Goal: Task Accomplishment & Management: Use online tool/utility

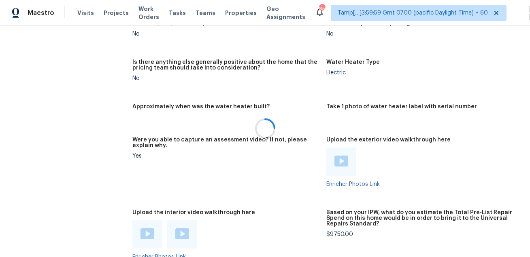
scroll to position [1703, 0]
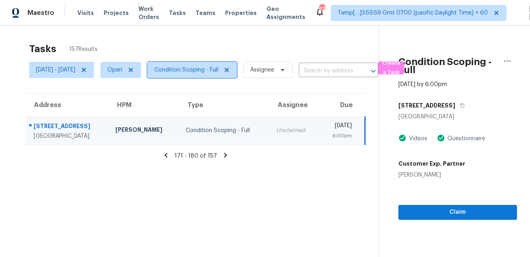
click at [218, 70] on span "Condition Scoping - Full" at bounding box center [186, 70] width 64 height 8
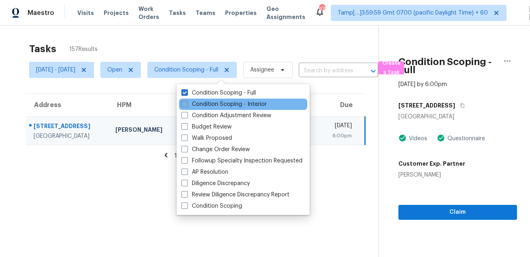
click at [206, 104] on label "Condition Scoping - Interior" at bounding box center [223, 104] width 85 height 8
click at [187, 104] on input "Condition Scoping - Interior" at bounding box center [183, 102] width 5 height 5
checkbox input "true"
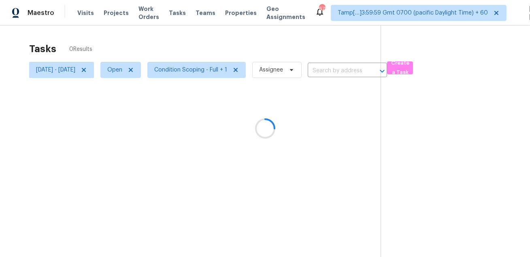
click at [213, 45] on div at bounding box center [265, 128] width 530 height 257
click at [297, 69] on div at bounding box center [265, 128] width 530 height 257
click at [283, 69] on span "Assignee" at bounding box center [271, 70] width 24 height 8
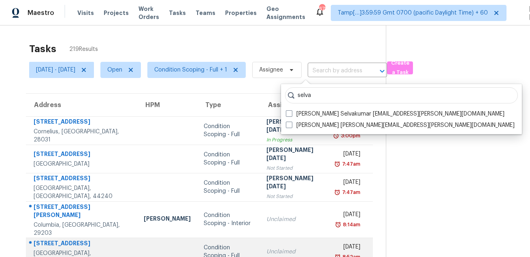
type input "selva"
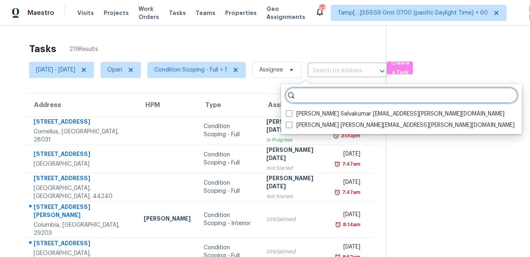
paste input "Selventhiran Pasupathi"
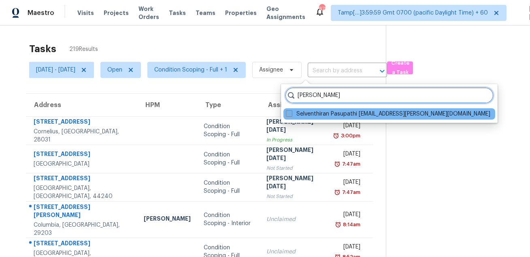
type input "Selventhiran Pasupathi"
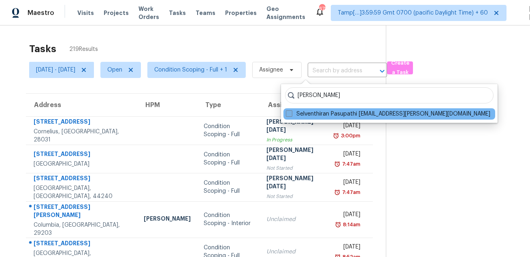
click at [286, 115] on span at bounding box center [289, 113] width 6 height 6
click at [286, 115] on input "Selventhiran Pasupathi selventhiran.pasupathi@opendoor.com" at bounding box center [288, 112] width 5 height 5
checkbox input "true"
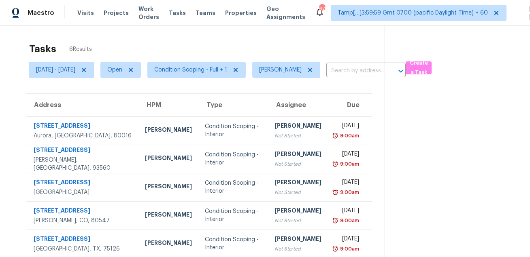
click at [311, 45] on div "Tasks 6 Results" at bounding box center [206, 48] width 355 height 21
